Goal: Check status

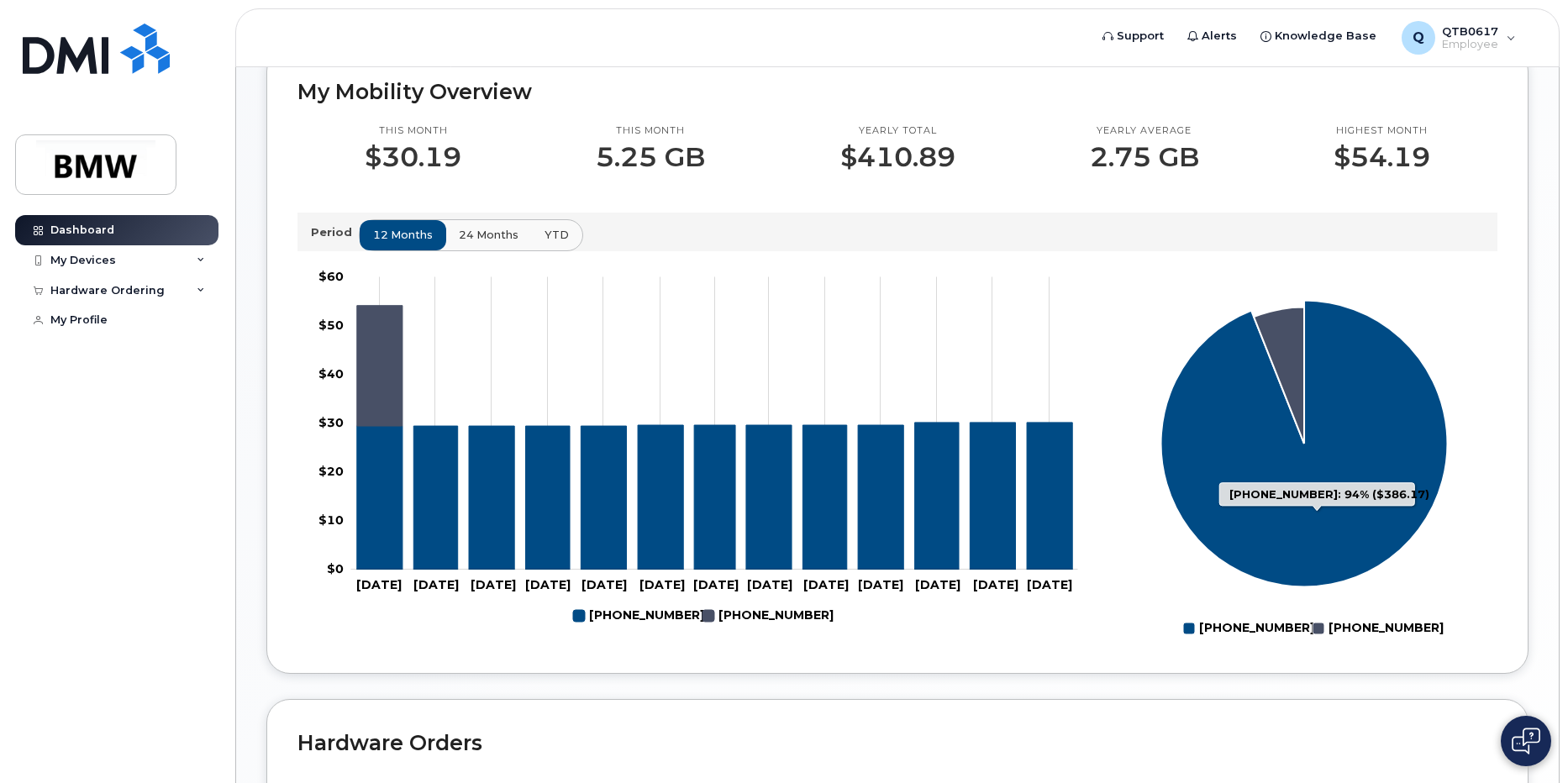
scroll to position [420, 0]
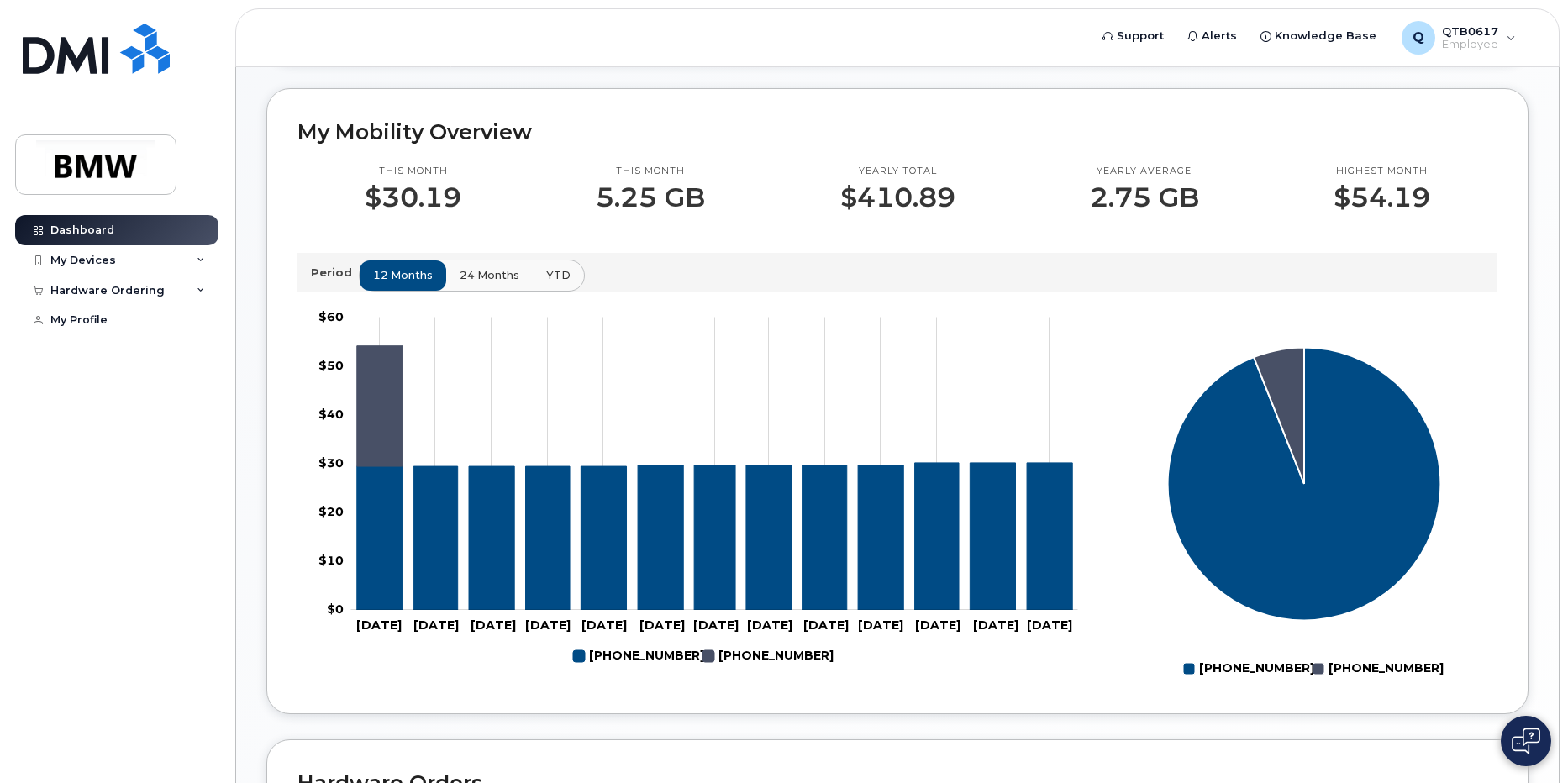
click at [495, 283] on span "24 months" at bounding box center [489, 275] width 60 height 16
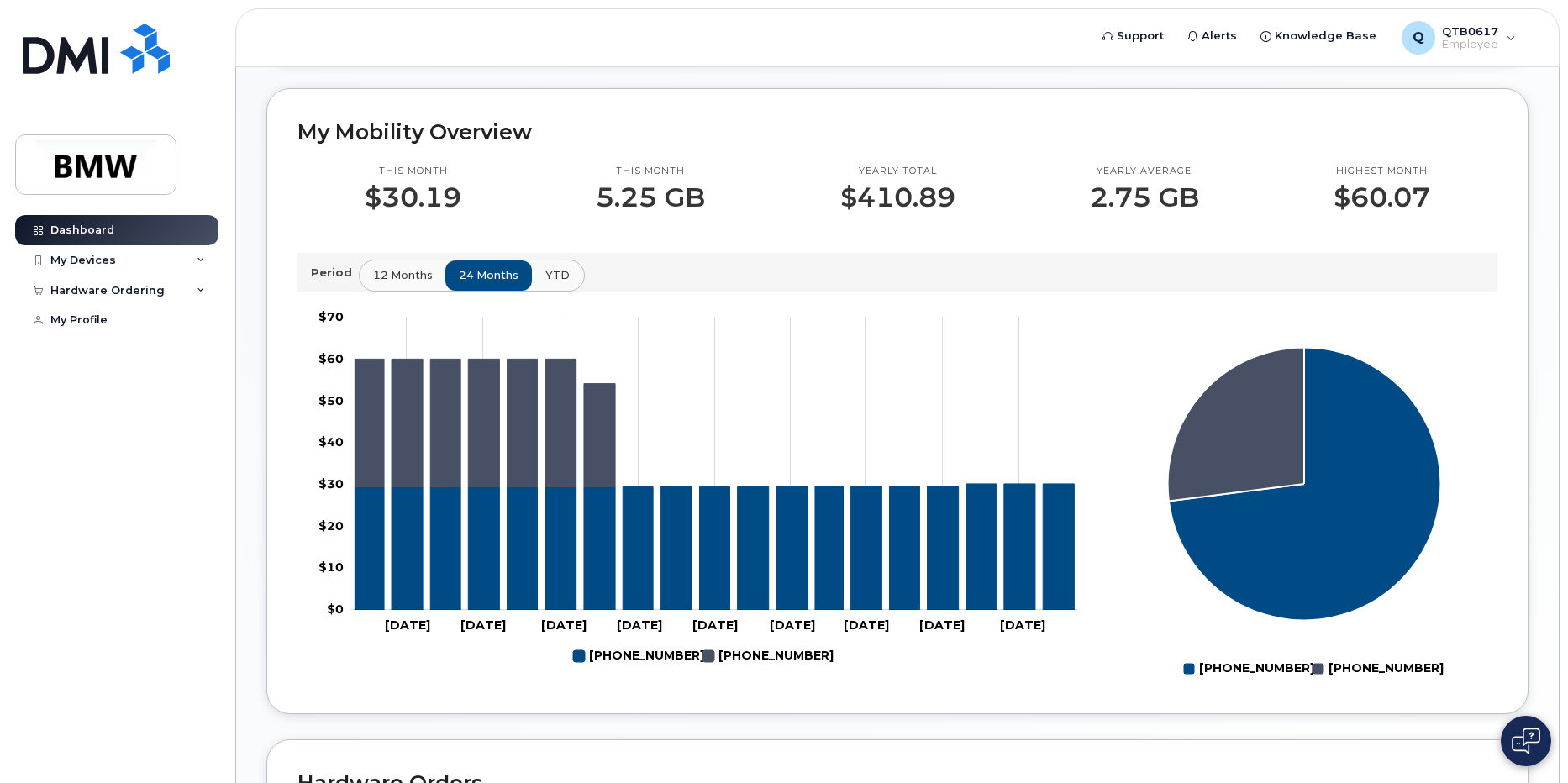
click at [541, 290] on button "YTD" at bounding box center [558, 276] width 53 height 30
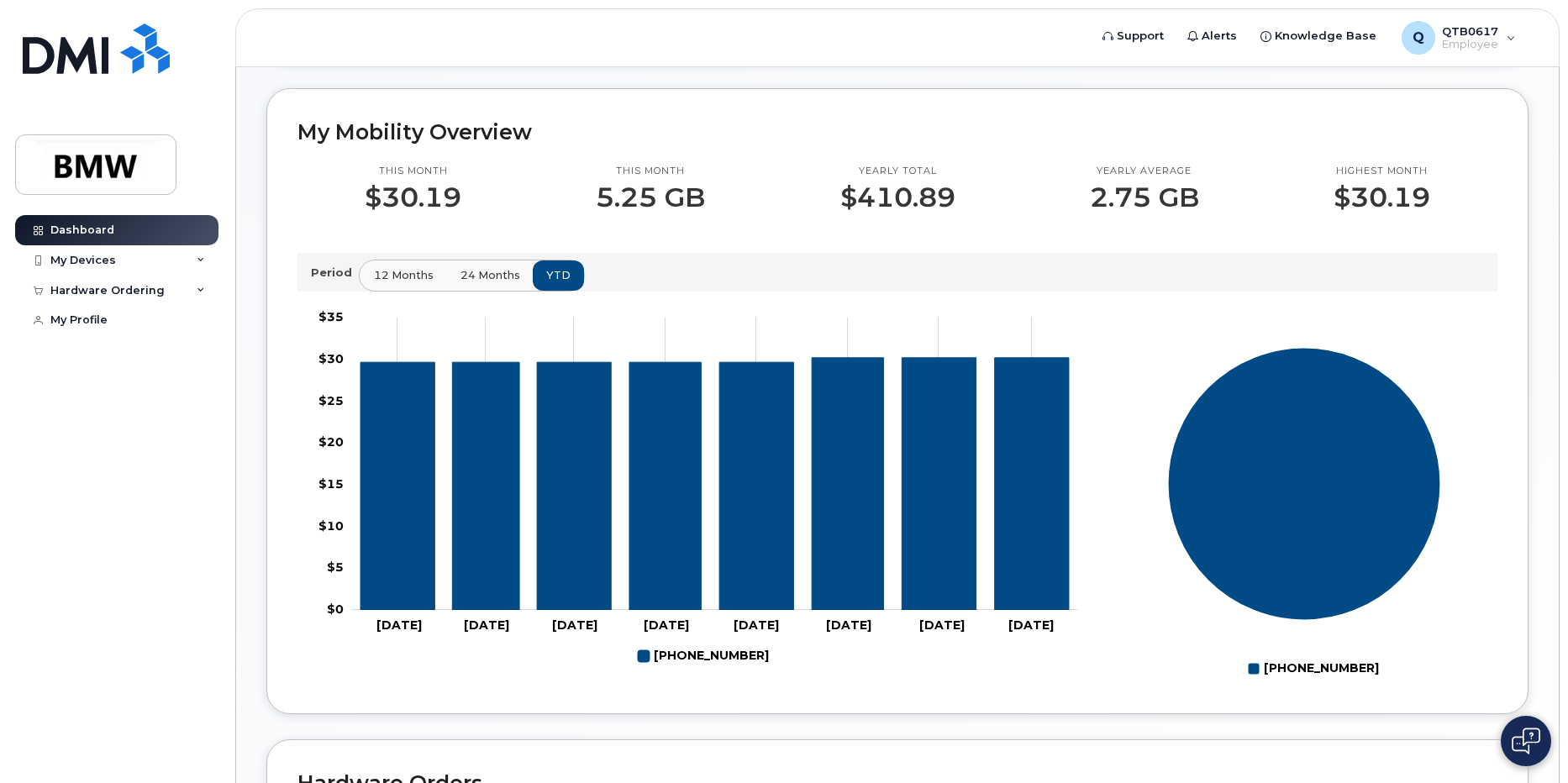
click at [379, 283] on span "12 months" at bounding box center [403, 275] width 60 height 16
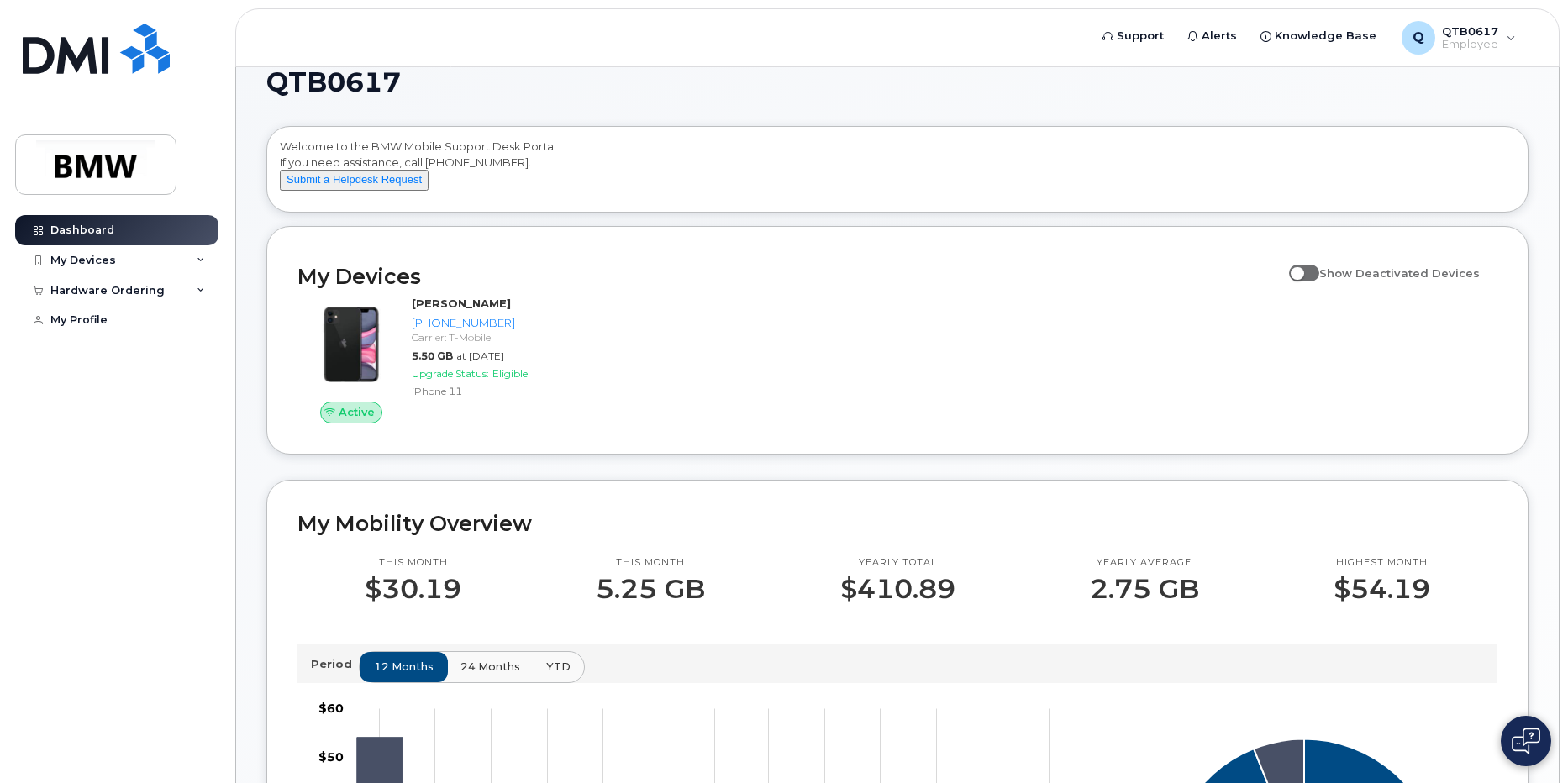
scroll to position [0, 0]
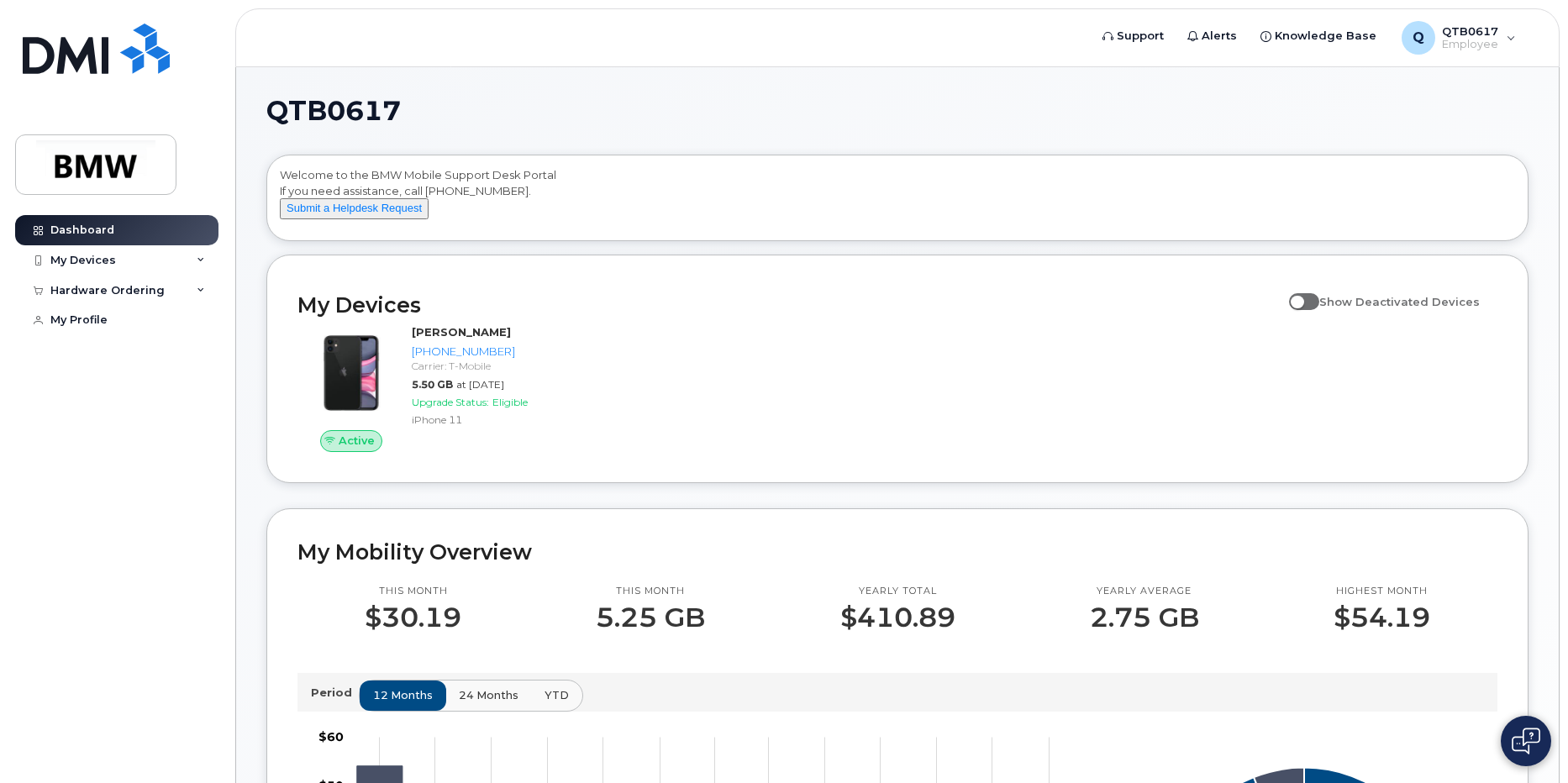
click at [1311, 311] on span at bounding box center [1304, 302] width 30 height 17
click at [1302, 299] on input "Show Deactivated Devices" at bounding box center [1295, 292] width 13 height 13
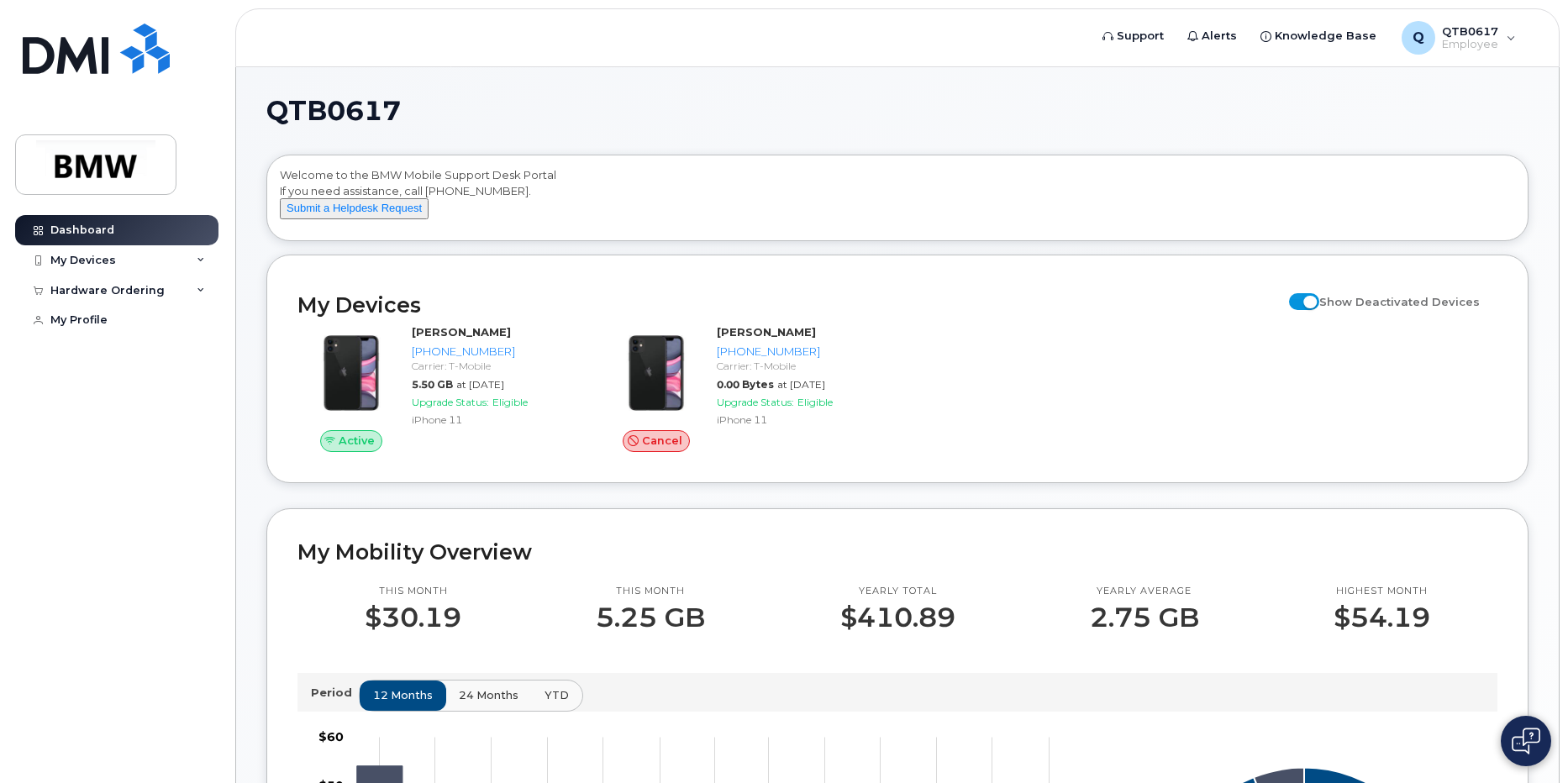
click at [1313, 311] on span at bounding box center [1304, 302] width 30 height 17
click at [1302, 299] on input "Show Deactivated Devices" at bounding box center [1295, 292] width 13 height 13
checkbox input "false"
